Goal: Information Seeking & Learning: Learn about a topic

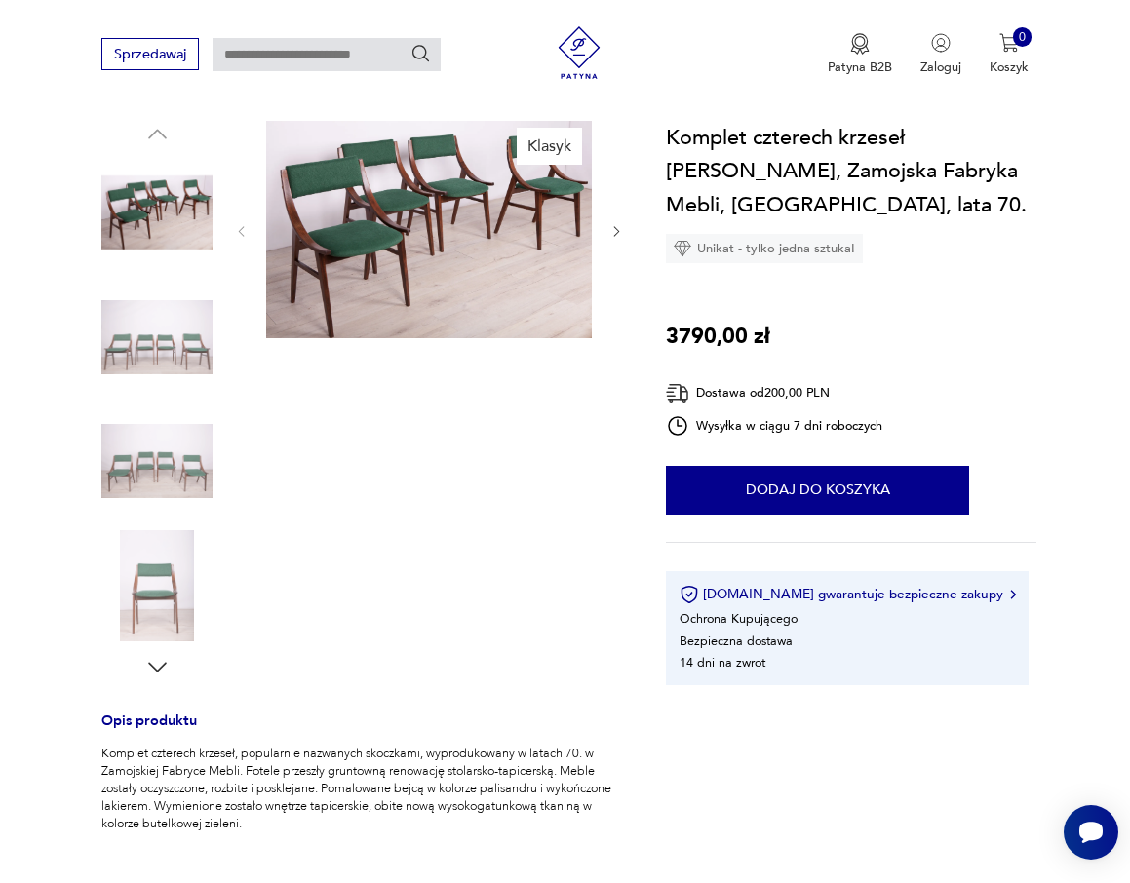
scroll to position [292, 0]
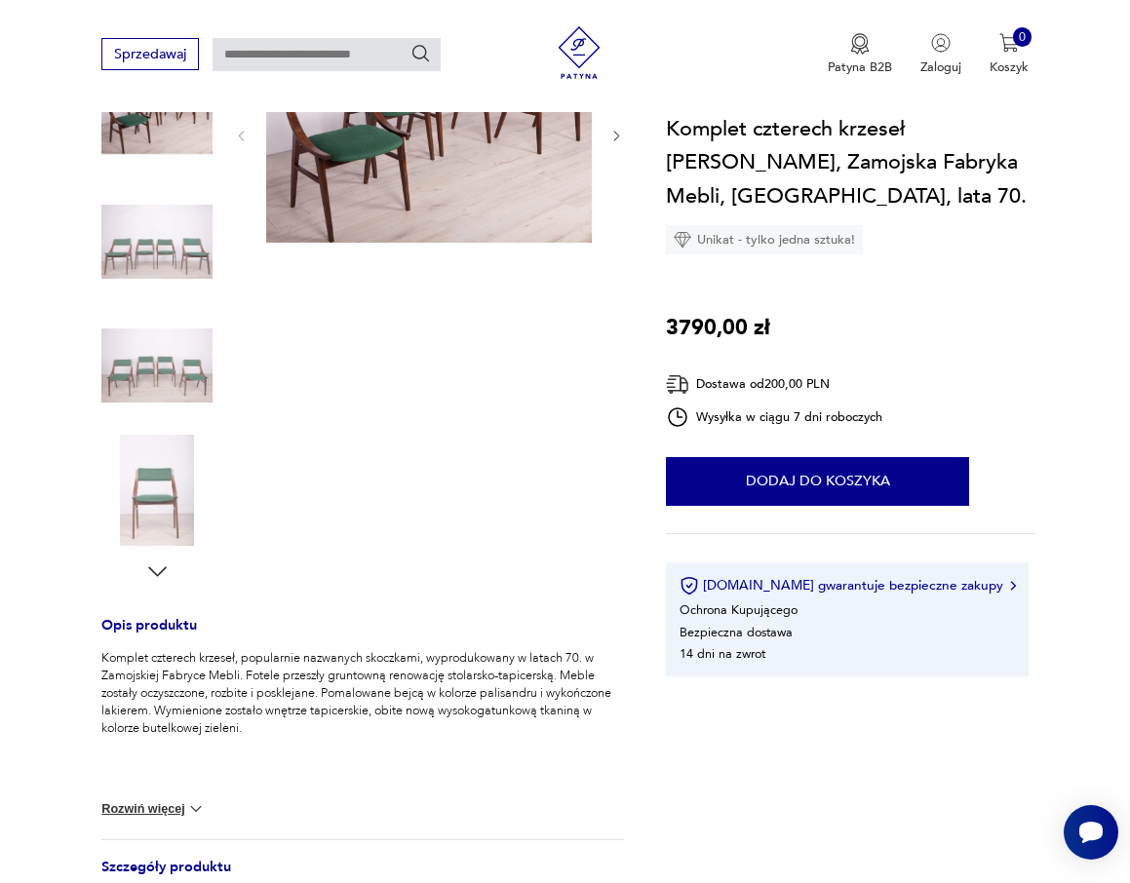
click at [171, 220] on img at bounding box center [156, 241] width 111 height 111
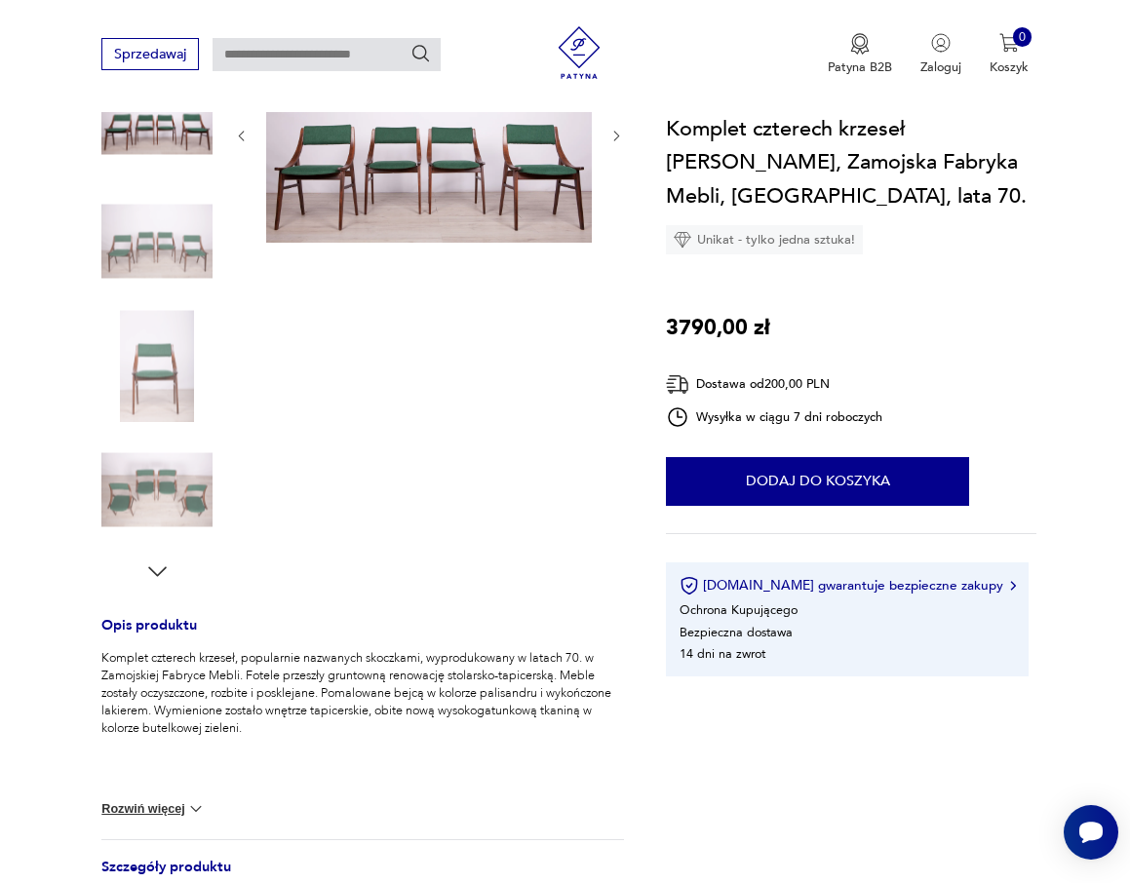
scroll to position [0, 0]
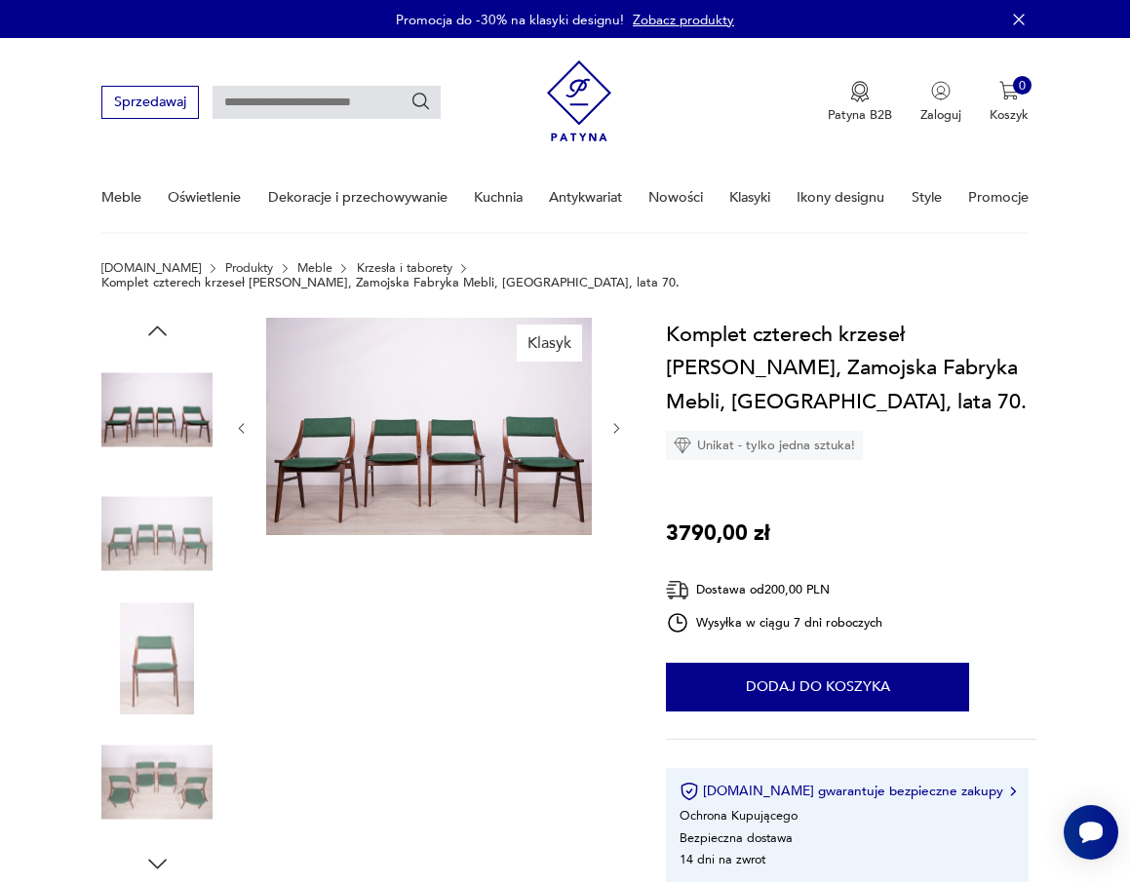
click at [617, 421] on icon "button" at bounding box center [616, 428] width 15 height 15
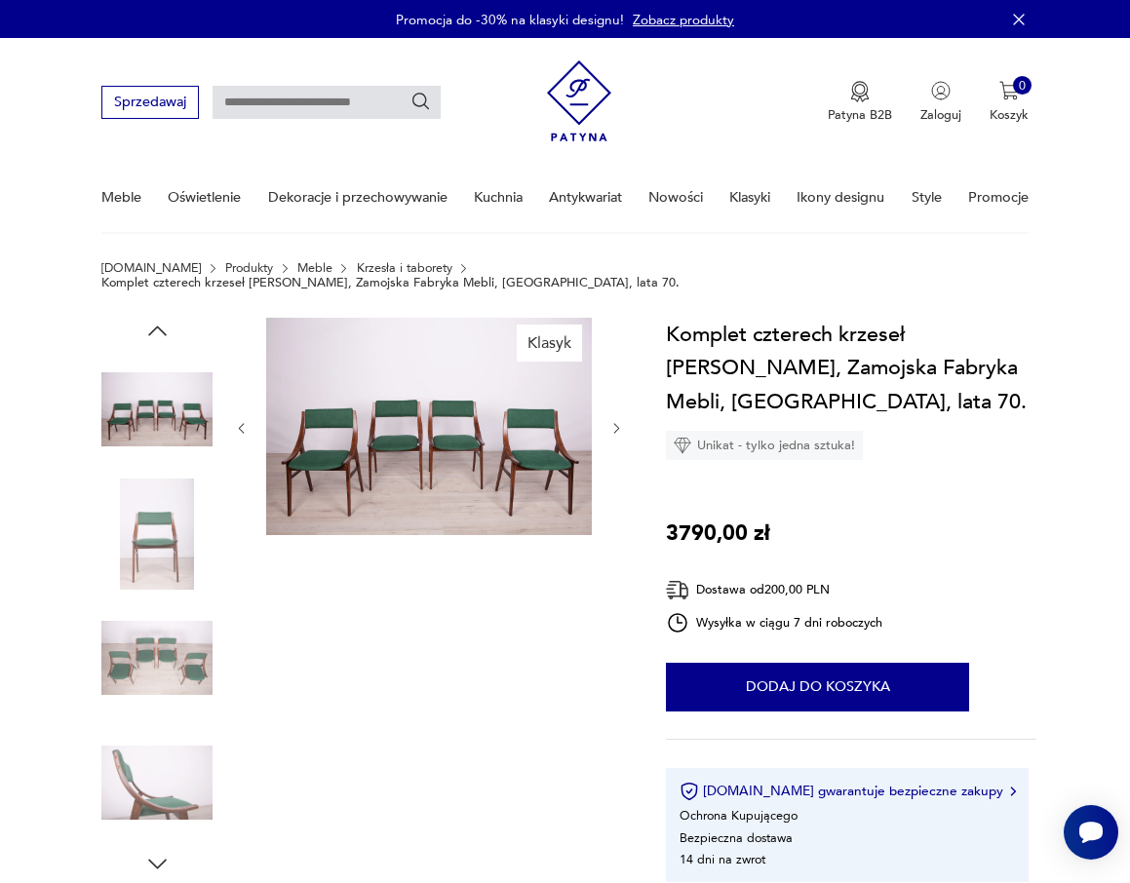
click at [617, 421] on icon "button" at bounding box center [616, 428] width 15 height 15
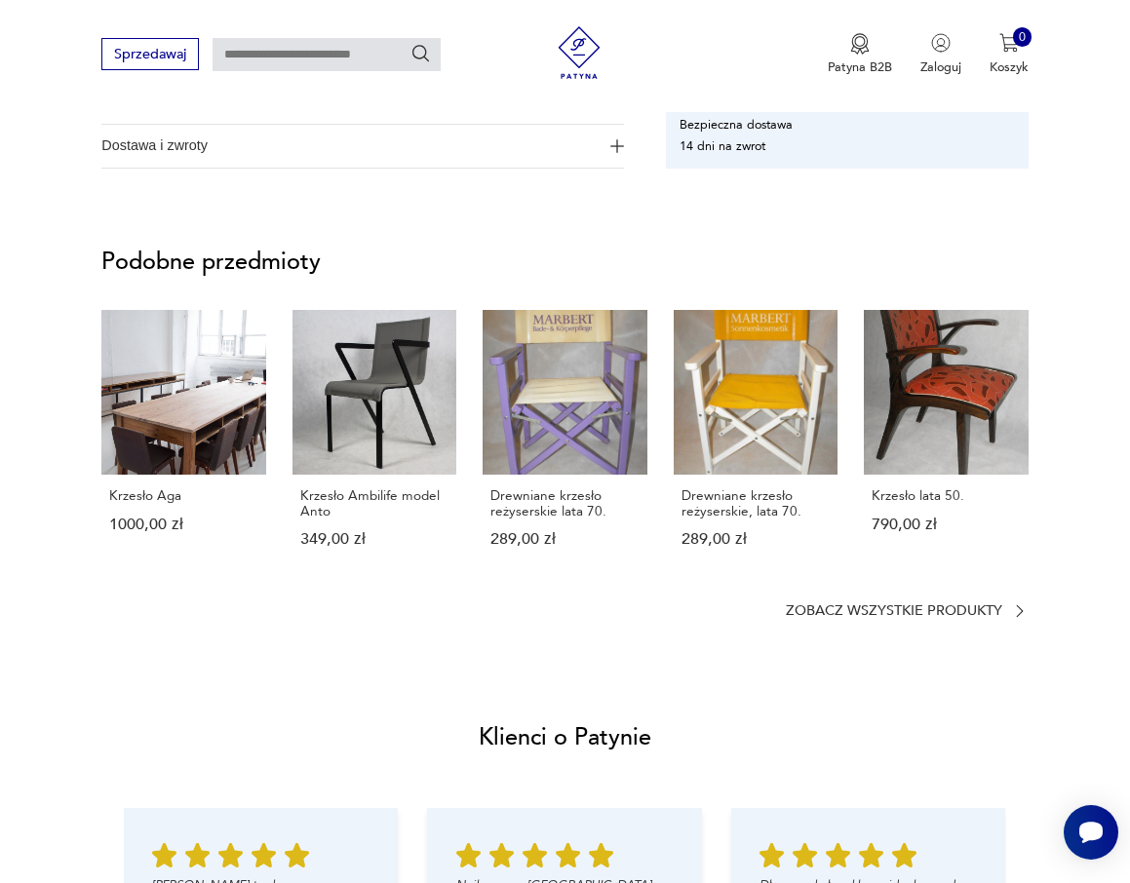
scroll to position [1170, 0]
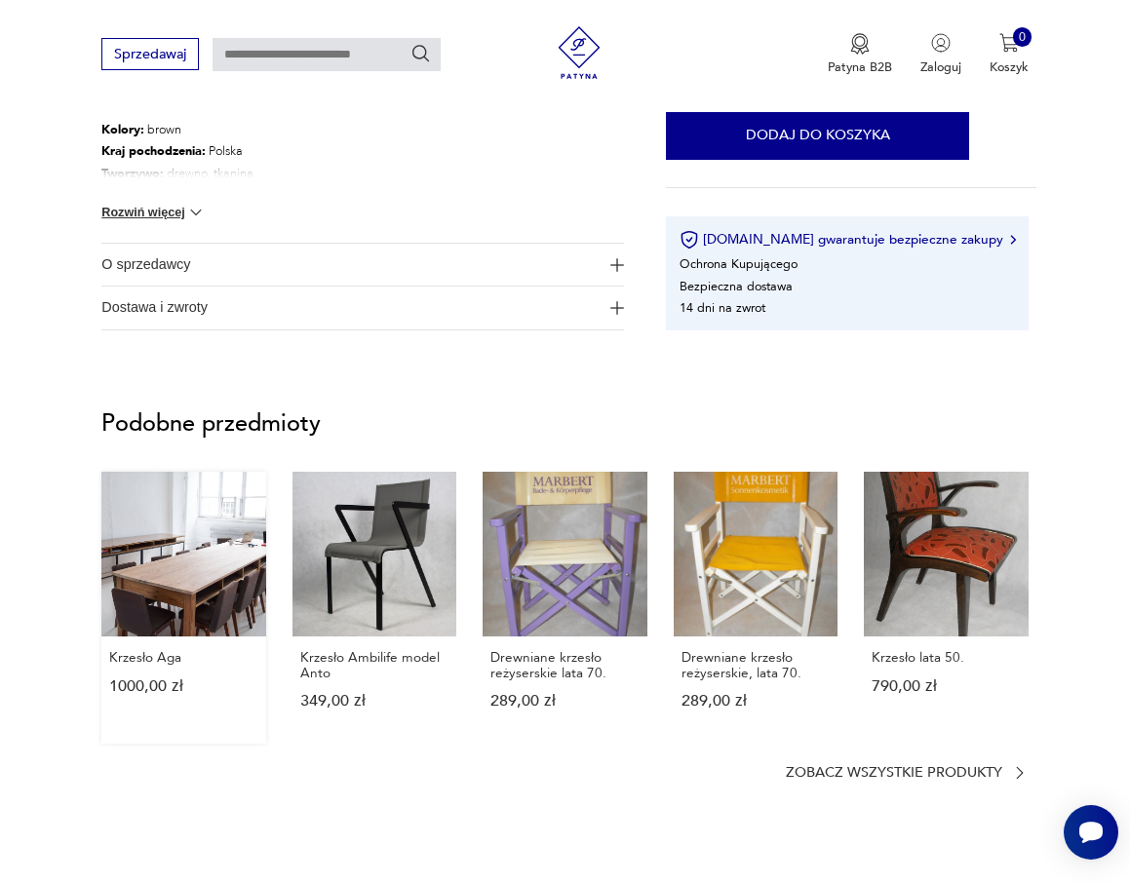
click at [186, 587] on link "Krzesło Aga 1000,00 zł" at bounding box center [183, 607] width 164 height 271
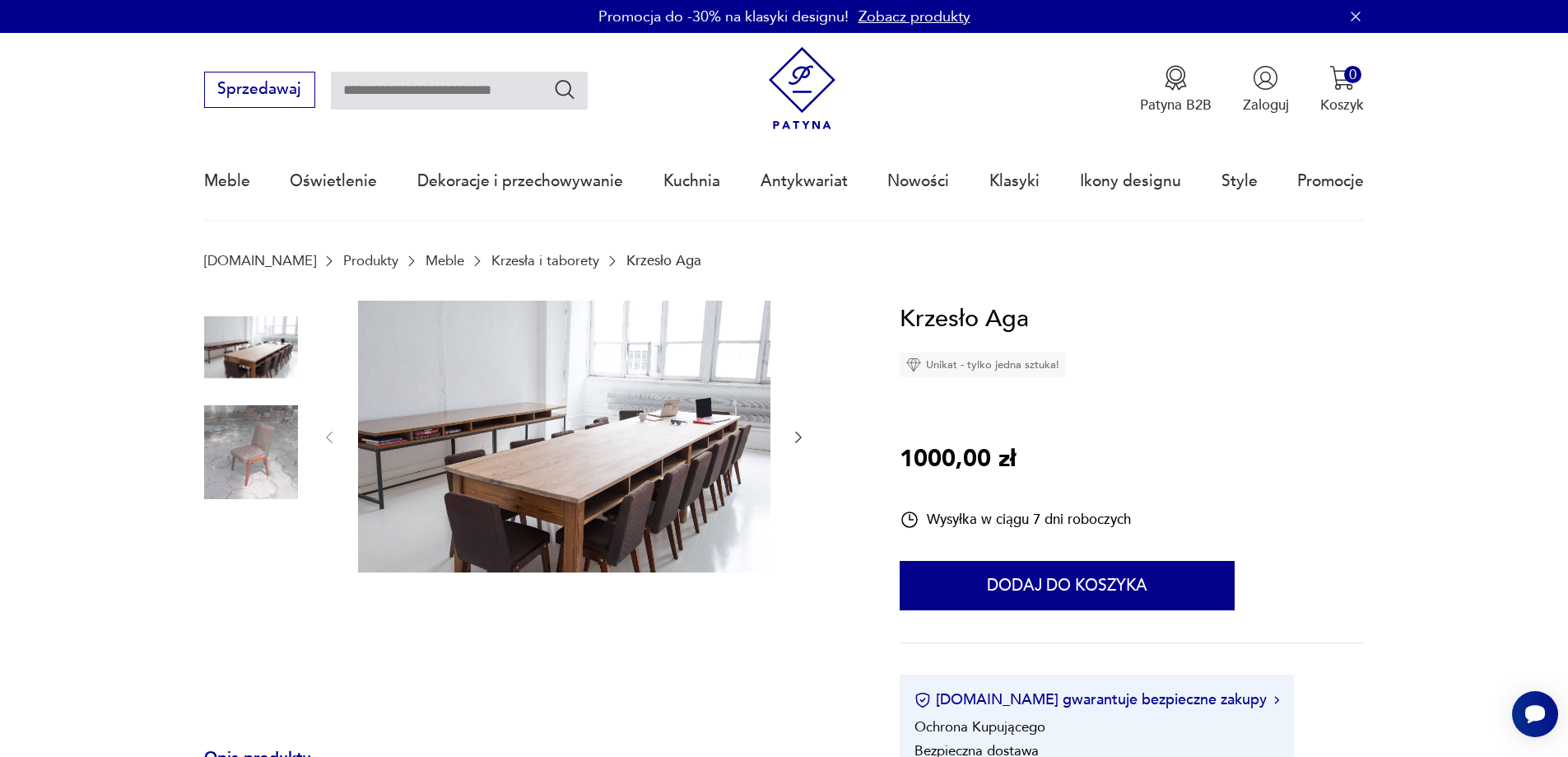
click at [241, 444] on img at bounding box center [251, 452] width 94 height 94
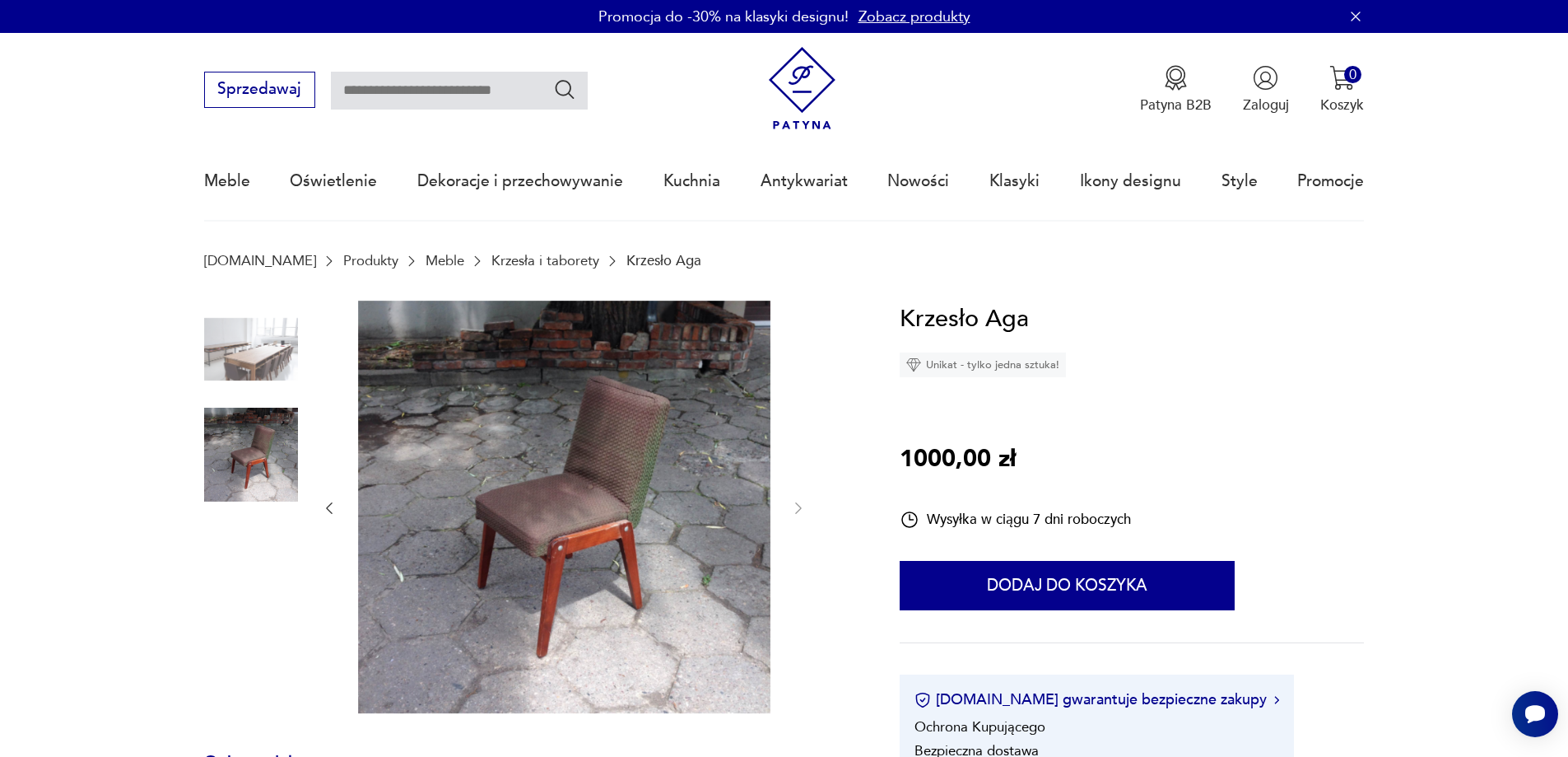
click at [247, 346] on img at bounding box center [251, 349] width 94 height 94
